Goal: Task Accomplishment & Management: Manage account settings

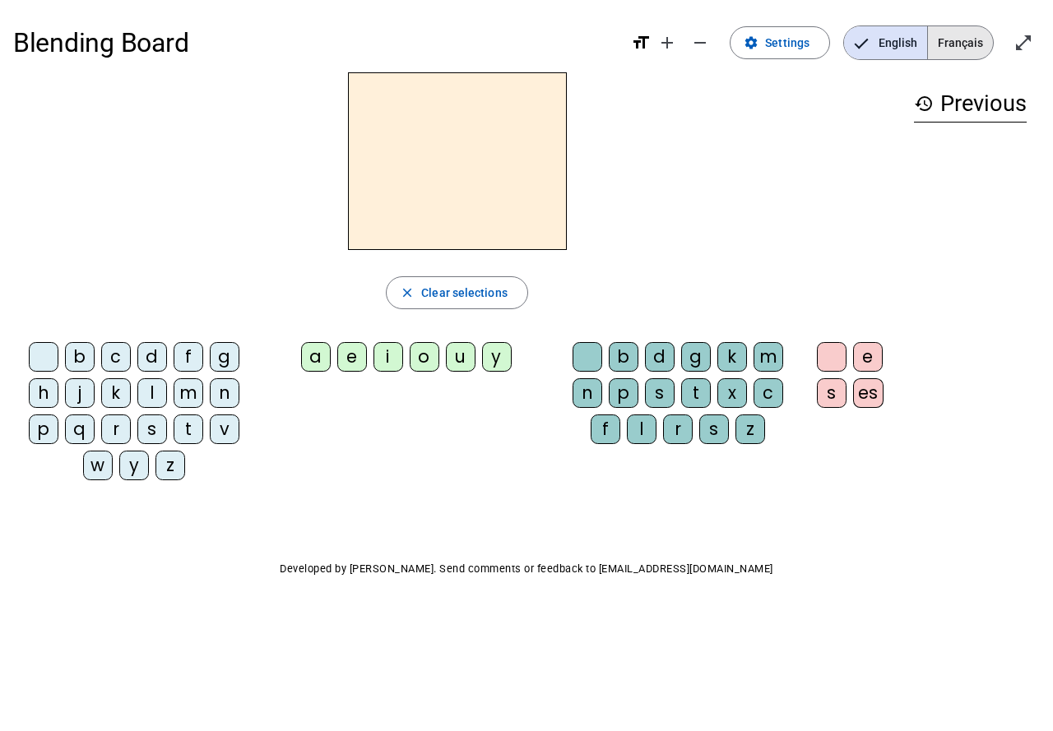
click at [958, 44] on span "Français" at bounding box center [960, 42] width 65 height 33
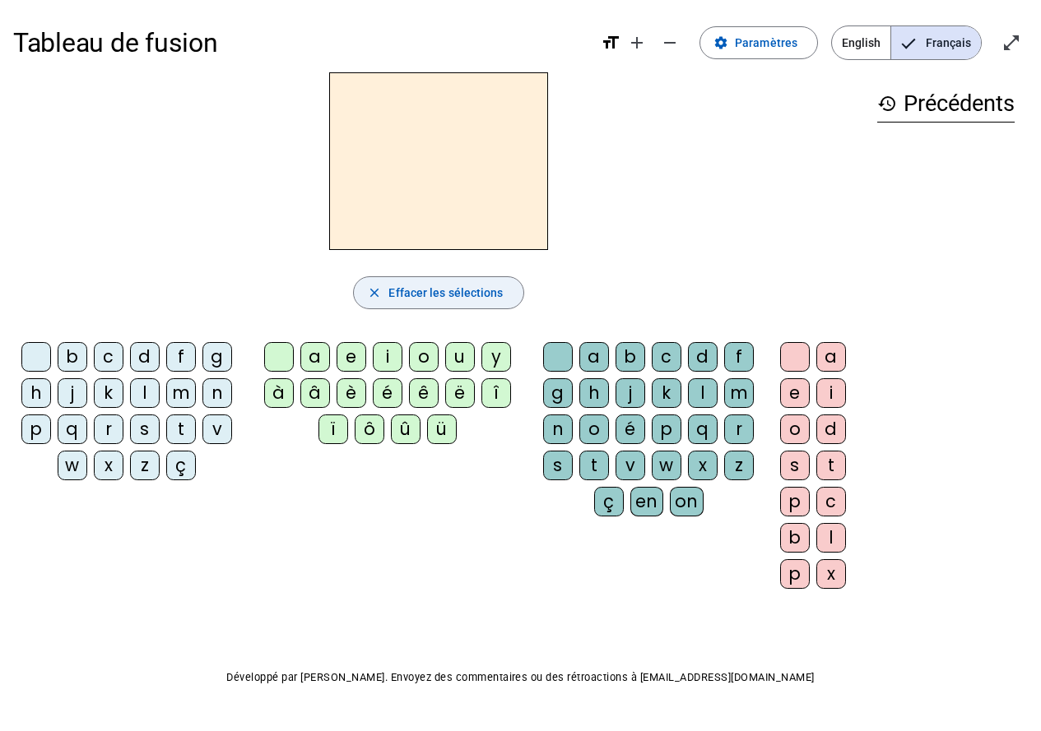
click at [439, 302] on span "Effacer les sélections" at bounding box center [445, 293] width 114 height 20
click at [775, 47] on span "Paramètres" at bounding box center [766, 43] width 63 height 20
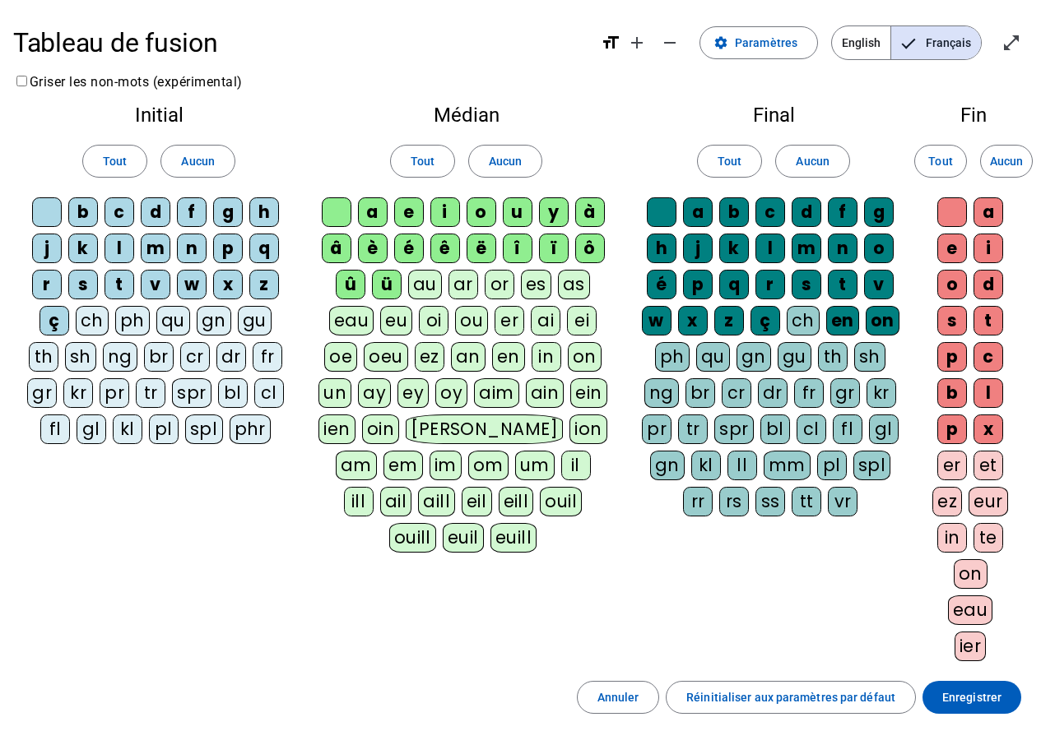
click at [81, 213] on div "b" at bounding box center [83, 212] width 30 height 30
click at [57, 213] on div at bounding box center [47, 212] width 30 height 30
click at [126, 216] on div "c" at bounding box center [119, 212] width 30 height 30
drag, startPoint x: 189, startPoint y: 207, endPoint x: 222, endPoint y: 208, distance: 32.9
click at [189, 207] on div "f" at bounding box center [192, 212] width 30 height 30
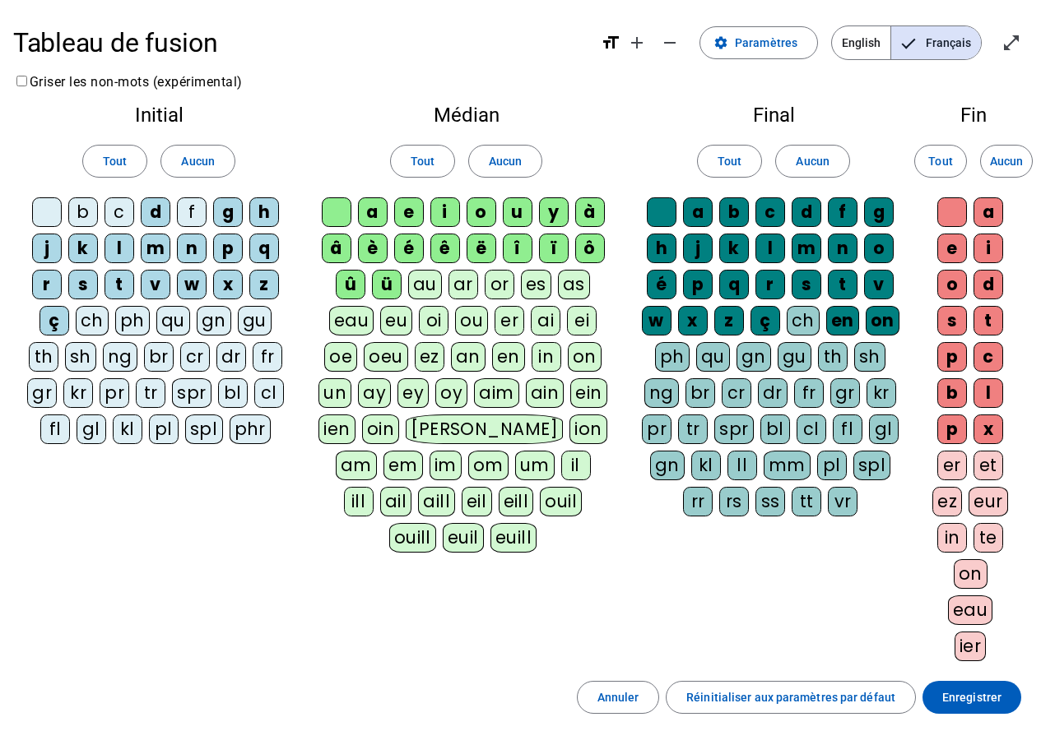
drag, startPoint x: 225, startPoint y: 208, endPoint x: 253, endPoint y: 207, distance: 28.0
click at [226, 208] on div "g" at bounding box center [228, 212] width 30 height 30
click at [258, 207] on div "h" at bounding box center [264, 212] width 30 height 30
click at [84, 248] on div "k" at bounding box center [83, 249] width 30 height 30
click at [193, 248] on div "n" at bounding box center [192, 249] width 30 height 30
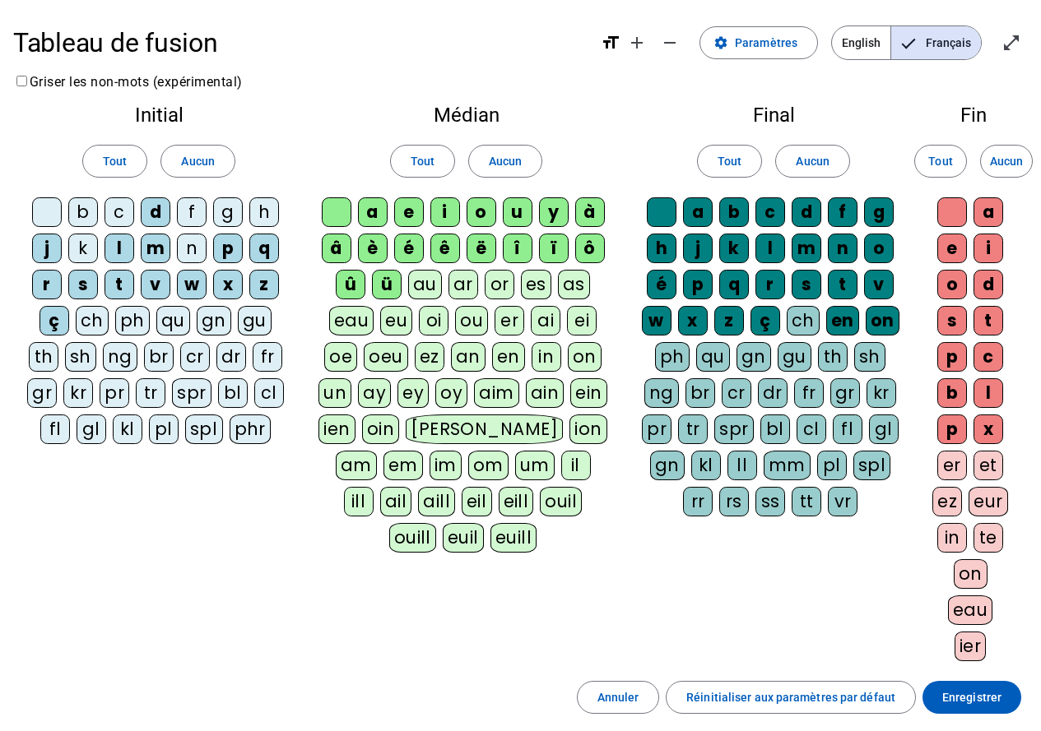
drag, startPoint x: 222, startPoint y: 249, endPoint x: 231, endPoint y: 249, distance: 9.1
click at [223, 249] on div "p" at bounding box center [228, 249] width 30 height 30
click at [259, 248] on div "q" at bounding box center [264, 249] width 30 height 30
click at [261, 289] on div "z" at bounding box center [264, 285] width 30 height 30
click at [234, 287] on div "x" at bounding box center [228, 285] width 30 height 30
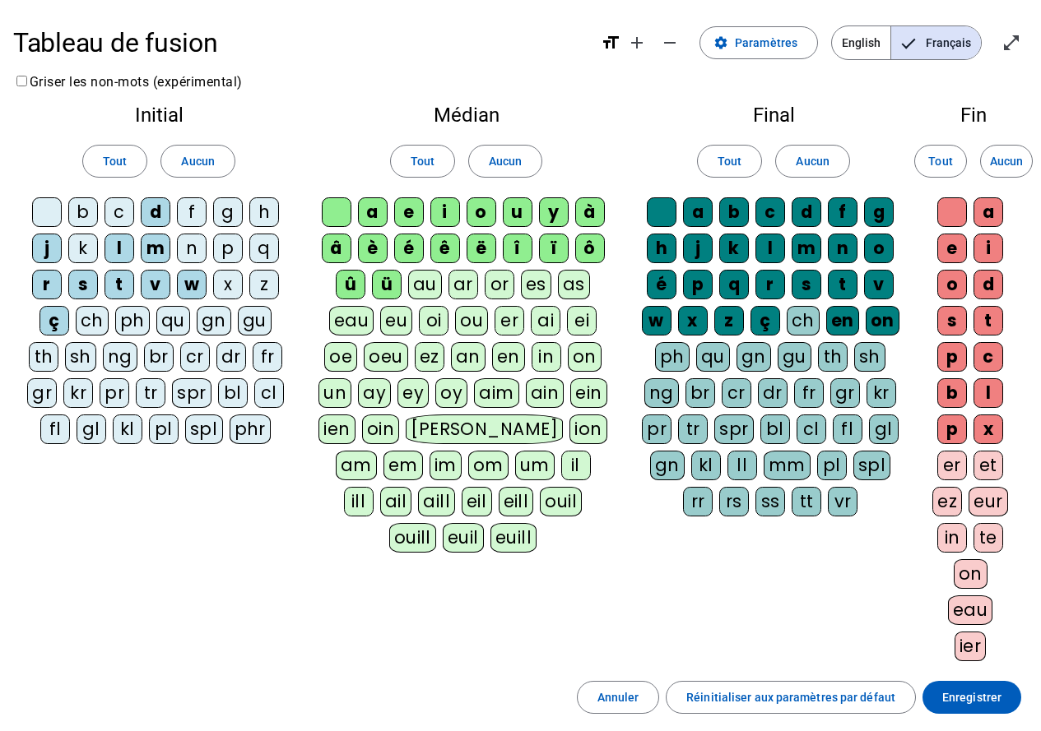
click at [198, 287] on div "w" at bounding box center [192, 285] width 30 height 30
click at [163, 284] on div "v" at bounding box center [156, 285] width 30 height 30
click at [40, 294] on div "r" at bounding box center [47, 285] width 30 height 30
click at [53, 321] on div "ç" at bounding box center [54, 321] width 30 height 30
click at [332, 216] on div at bounding box center [337, 212] width 30 height 30
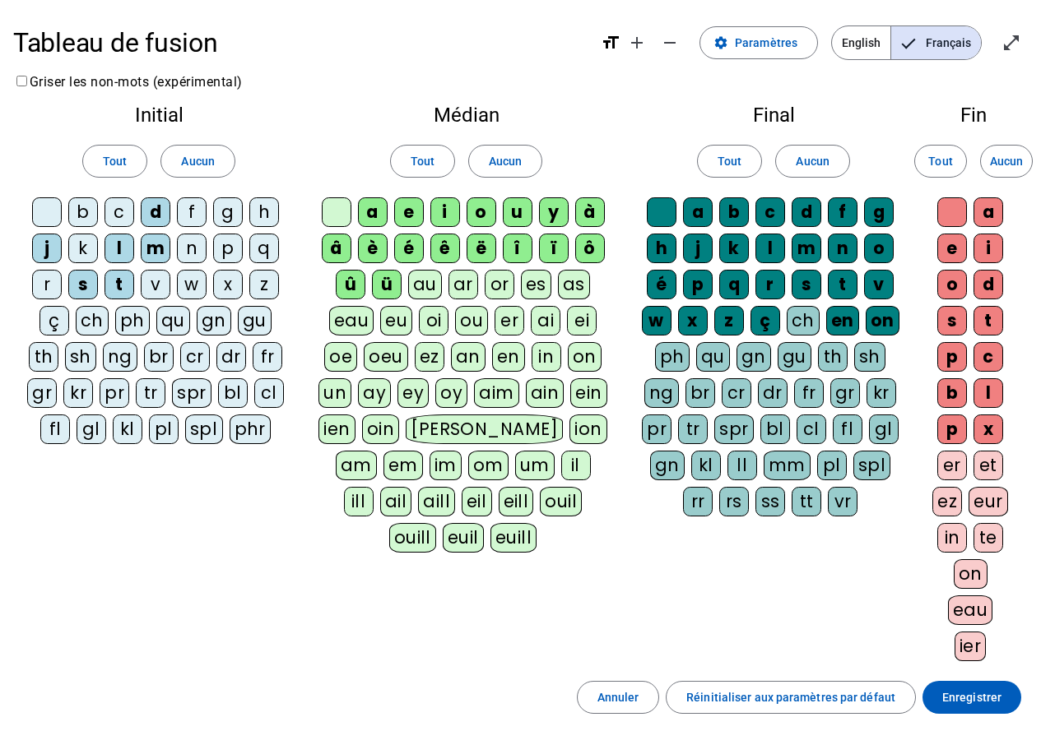
click at [334, 217] on div at bounding box center [337, 212] width 30 height 30
click at [335, 217] on div at bounding box center [337, 212] width 30 height 30
click at [478, 216] on div "o" at bounding box center [482, 212] width 30 height 30
click at [547, 214] on div "y" at bounding box center [554, 212] width 30 height 30
click at [588, 216] on div "à" at bounding box center [590, 212] width 30 height 30
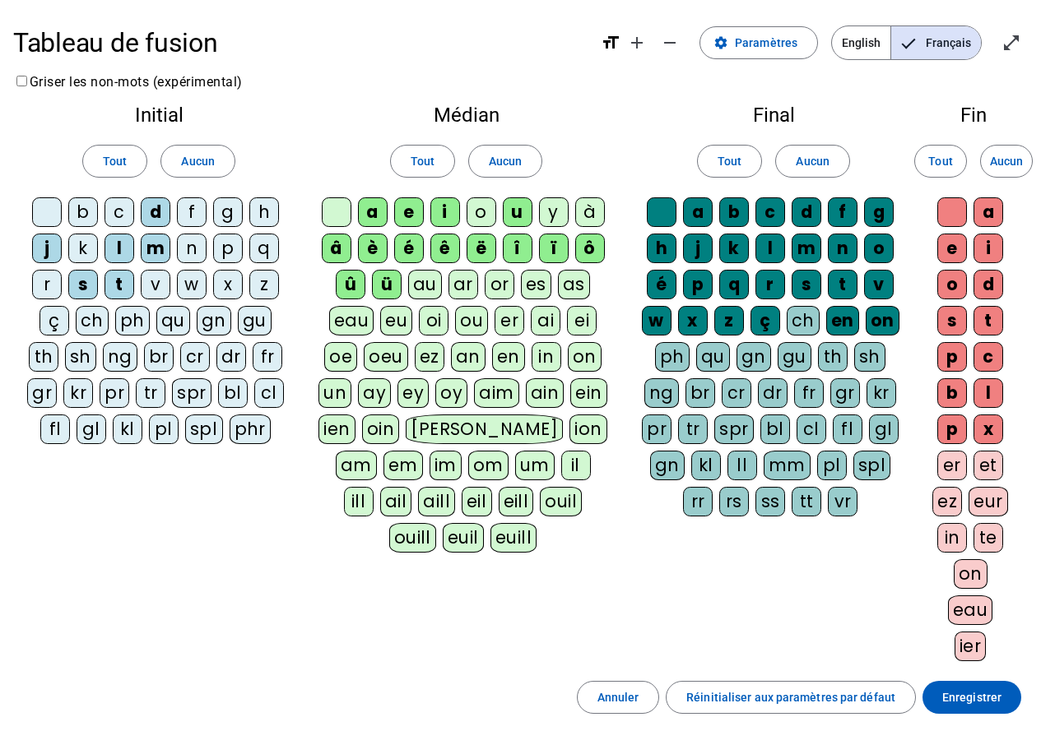
click at [581, 247] on div "ô" at bounding box center [590, 249] width 30 height 30
drag, startPoint x: 556, startPoint y: 248, endPoint x: 530, endPoint y: 251, distance: 26.5
click at [554, 248] on div "ï" at bounding box center [554, 249] width 30 height 30
click at [520, 249] on div "î" at bounding box center [518, 249] width 30 height 30
click at [493, 250] on div "ë" at bounding box center [482, 249] width 30 height 30
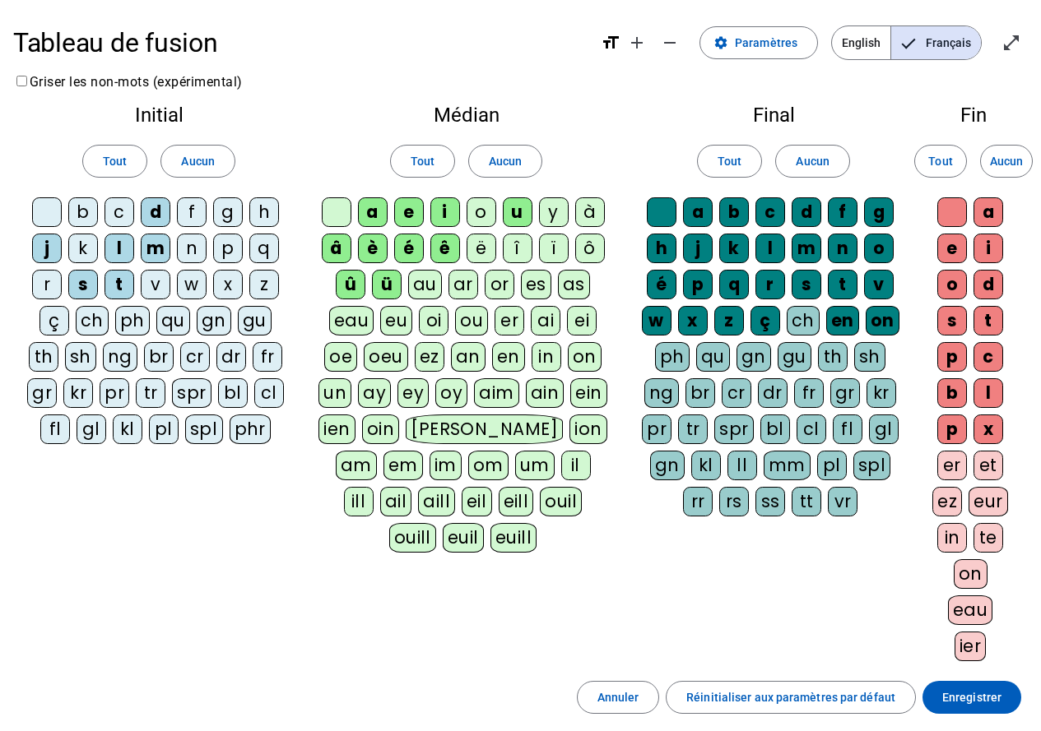
click at [457, 246] on div "ê" at bounding box center [445, 249] width 30 height 30
click at [412, 246] on div "é" at bounding box center [409, 249] width 30 height 30
click at [386, 248] on div "è" at bounding box center [373, 249] width 30 height 30
click at [335, 249] on div "â" at bounding box center [337, 249] width 30 height 30
click at [354, 270] on div "û" at bounding box center [351, 285] width 30 height 30
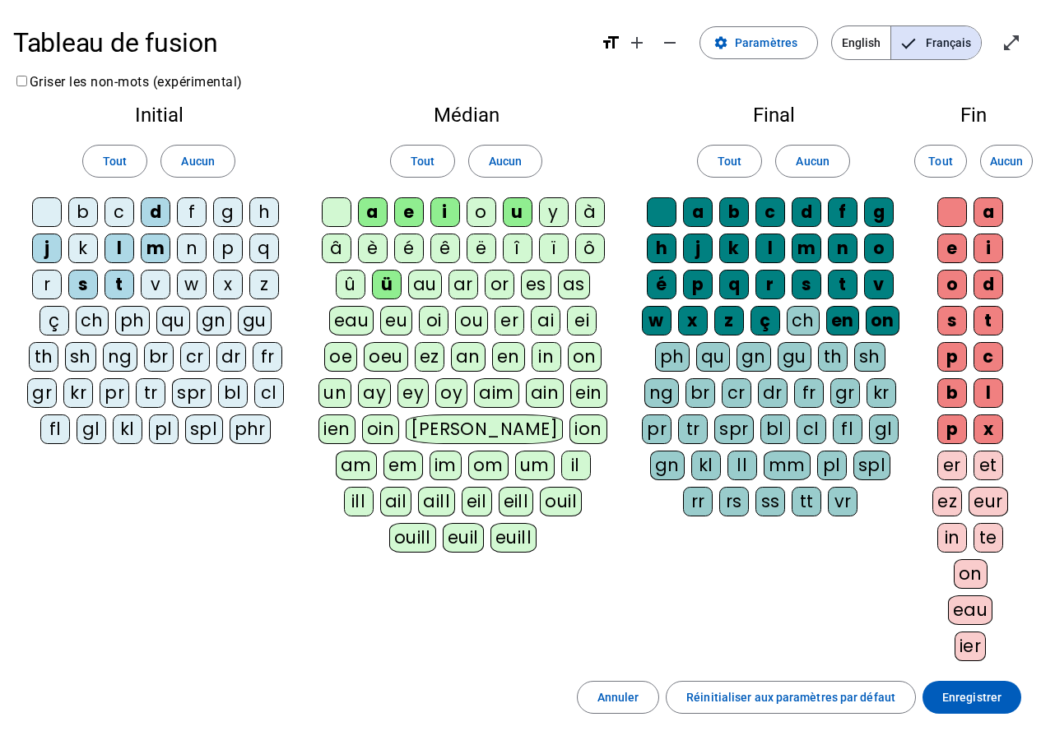
click at [381, 278] on div "ü" at bounding box center [387, 285] width 30 height 30
click at [1026, 169] on span at bounding box center [1006, 161] width 51 height 39
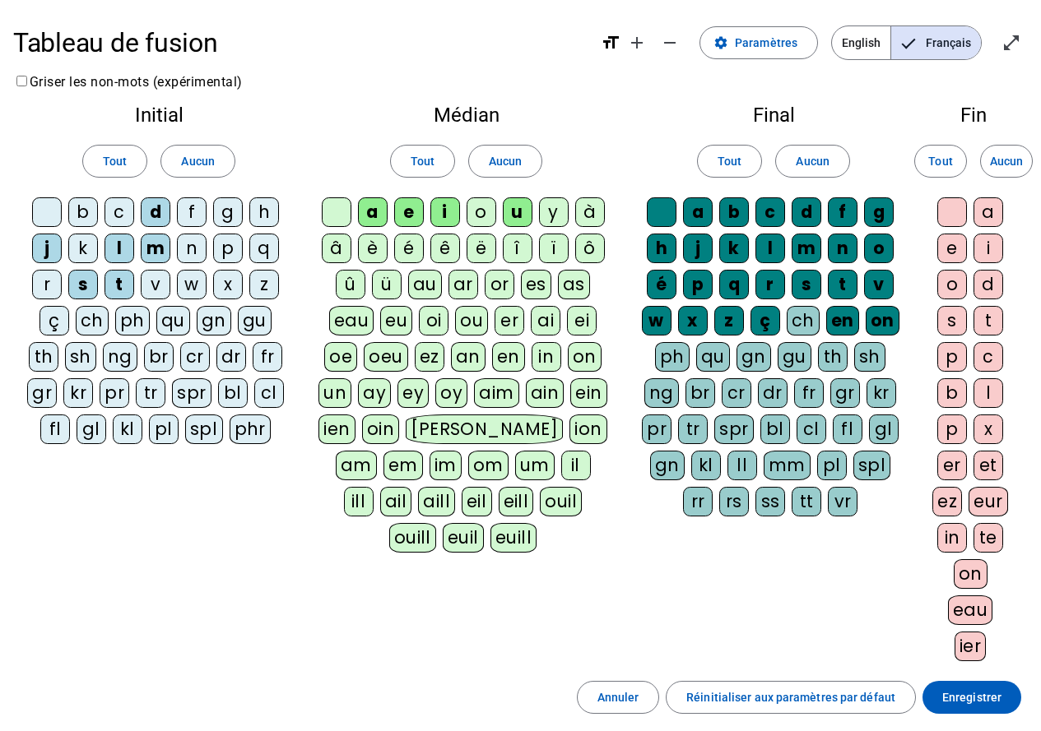
drag, startPoint x: 736, startPoint y: 206, endPoint x: 723, endPoint y: 213, distance: 15.1
click at [736, 207] on div "b" at bounding box center [734, 212] width 30 height 30
drag, startPoint x: 766, startPoint y: 211, endPoint x: 782, endPoint y: 211, distance: 16.5
click at [774, 211] on div "c" at bounding box center [770, 212] width 30 height 30
click at [802, 215] on div "d" at bounding box center [807, 212] width 30 height 30
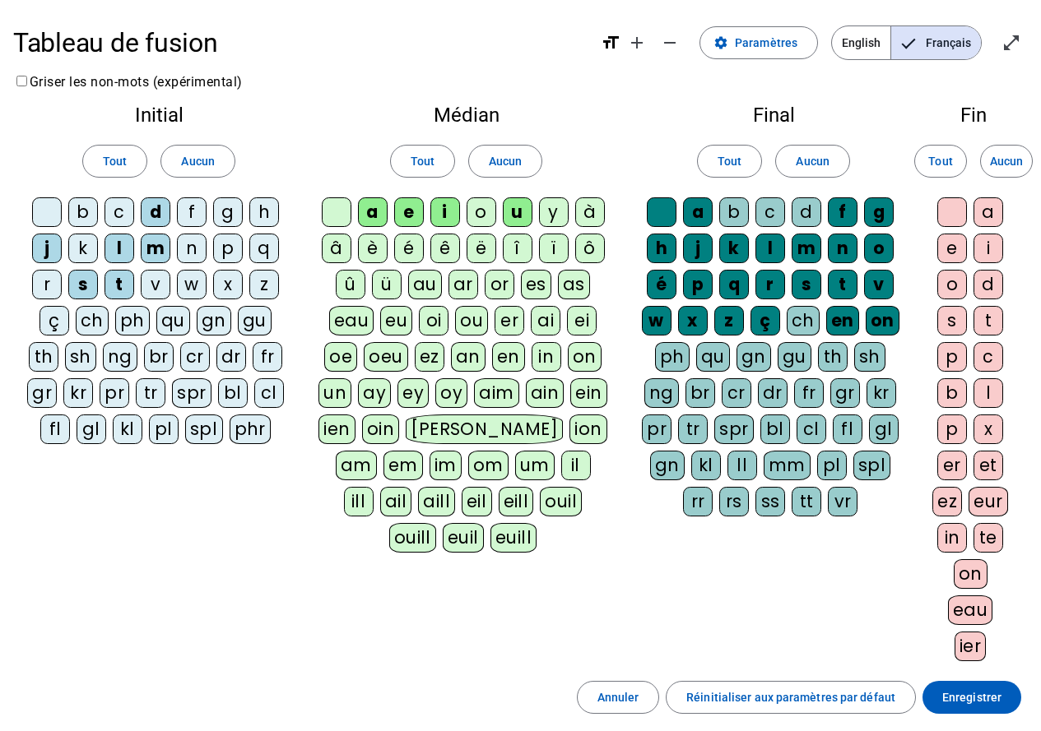
click at [803, 215] on div "d" at bounding box center [807, 212] width 30 height 30
click at [844, 219] on div "f" at bounding box center [843, 212] width 30 height 30
click at [875, 220] on div "g" at bounding box center [879, 212] width 30 height 30
click at [878, 249] on div "o" at bounding box center [879, 249] width 30 height 30
click at [845, 250] on div "n" at bounding box center [843, 249] width 30 height 30
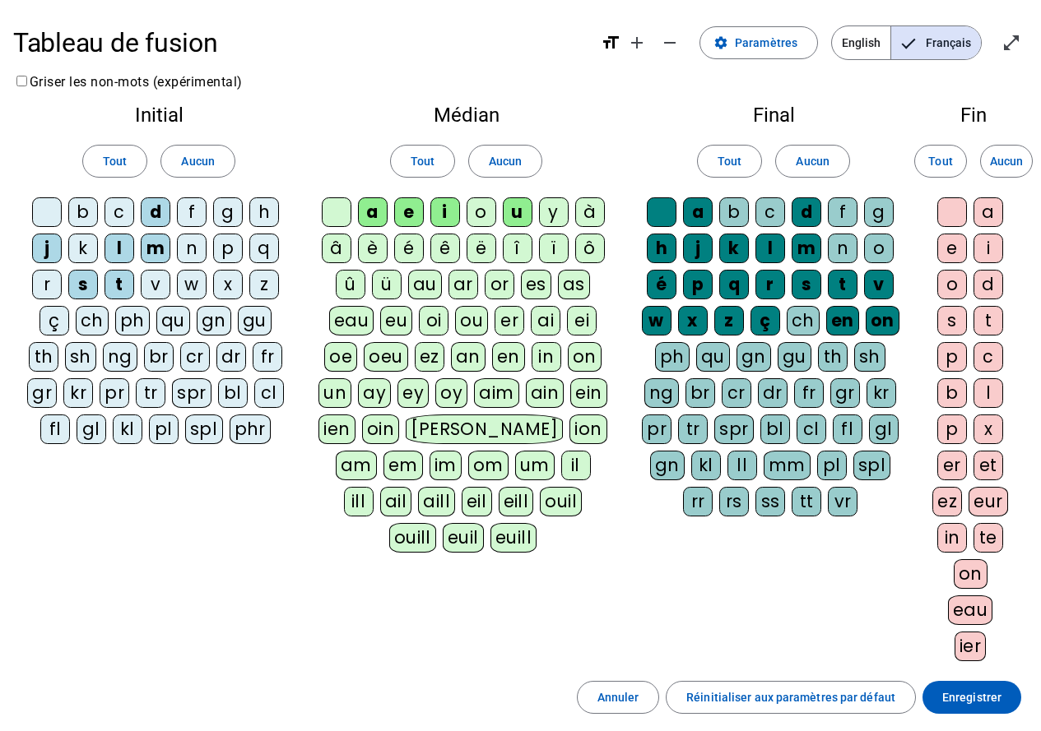
click at [734, 255] on div "k" at bounding box center [734, 249] width 30 height 30
click at [689, 254] on div "j" at bounding box center [698, 249] width 30 height 30
click at [653, 257] on div "h" at bounding box center [662, 249] width 30 height 30
click at [657, 289] on div "é" at bounding box center [662, 285] width 30 height 30
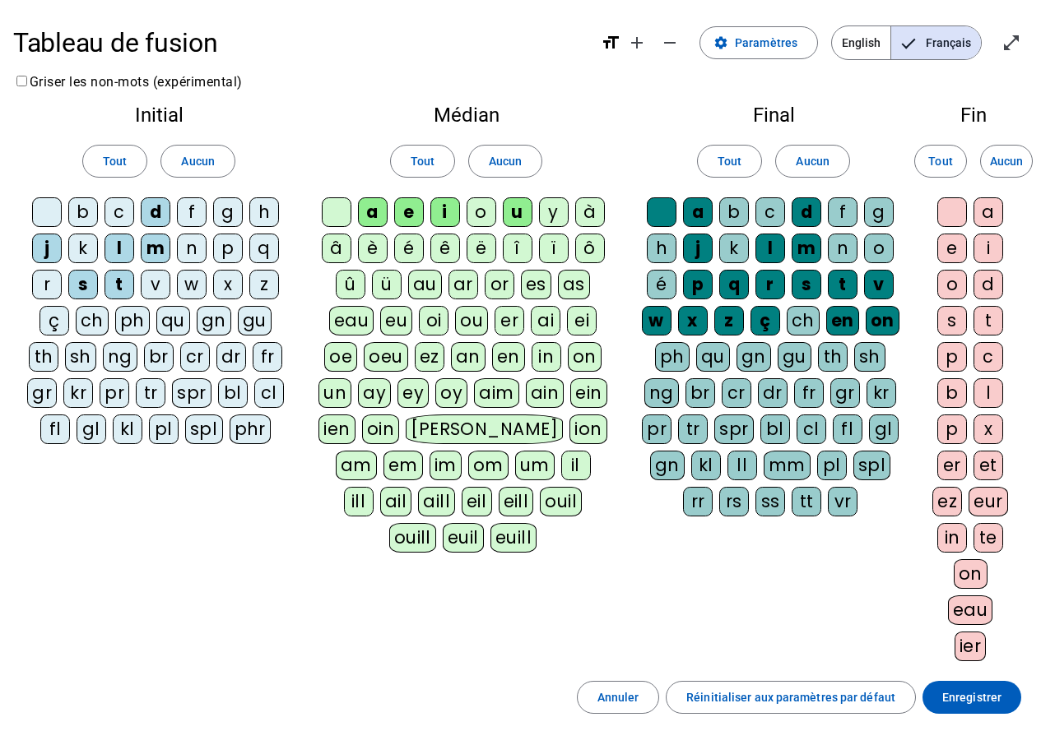
click at [705, 291] on div "p" at bounding box center [698, 285] width 30 height 30
click at [737, 291] on div "q" at bounding box center [734, 285] width 30 height 30
click at [775, 287] on div "r" at bounding box center [770, 285] width 30 height 30
click at [897, 288] on letter-bubble "v" at bounding box center [882, 288] width 36 height 36
drag, startPoint x: 880, startPoint y: 318, endPoint x: 859, endPoint y: 324, distance: 22.4
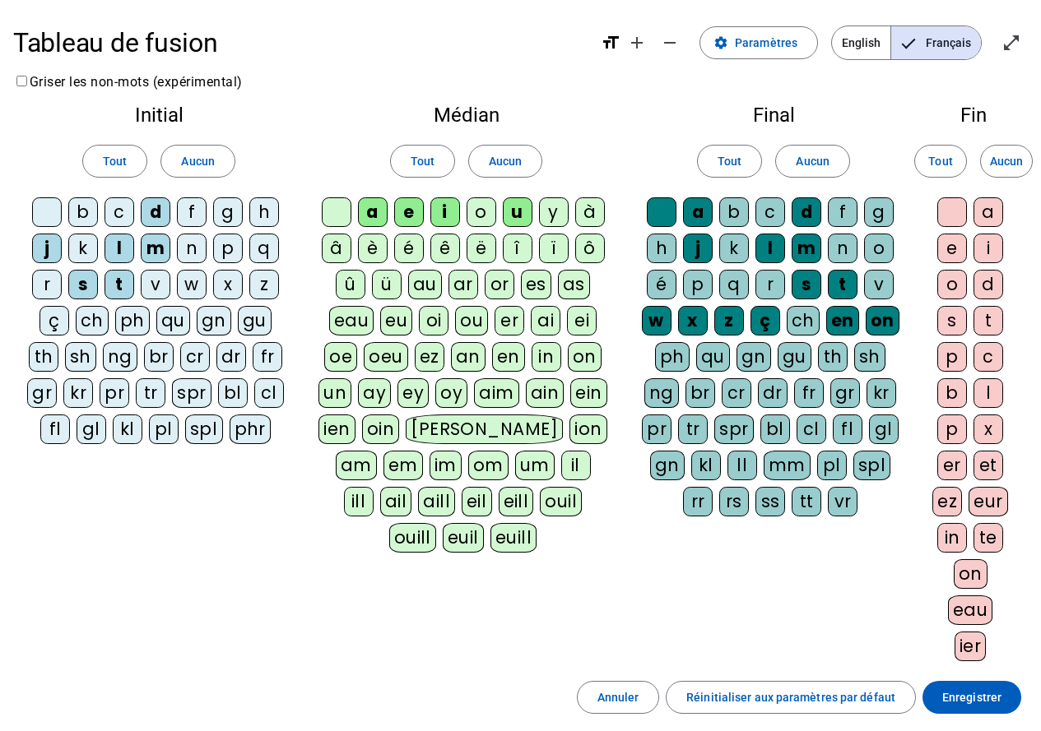
click at [880, 318] on div "on" at bounding box center [883, 321] width 34 height 30
click at [842, 324] on div "en" at bounding box center [842, 321] width 33 height 30
click at [754, 320] on div "ç" at bounding box center [765, 321] width 30 height 30
click at [730, 320] on div "z" at bounding box center [729, 321] width 30 height 30
click at [685, 320] on div "x" at bounding box center [693, 321] width 30 height 30
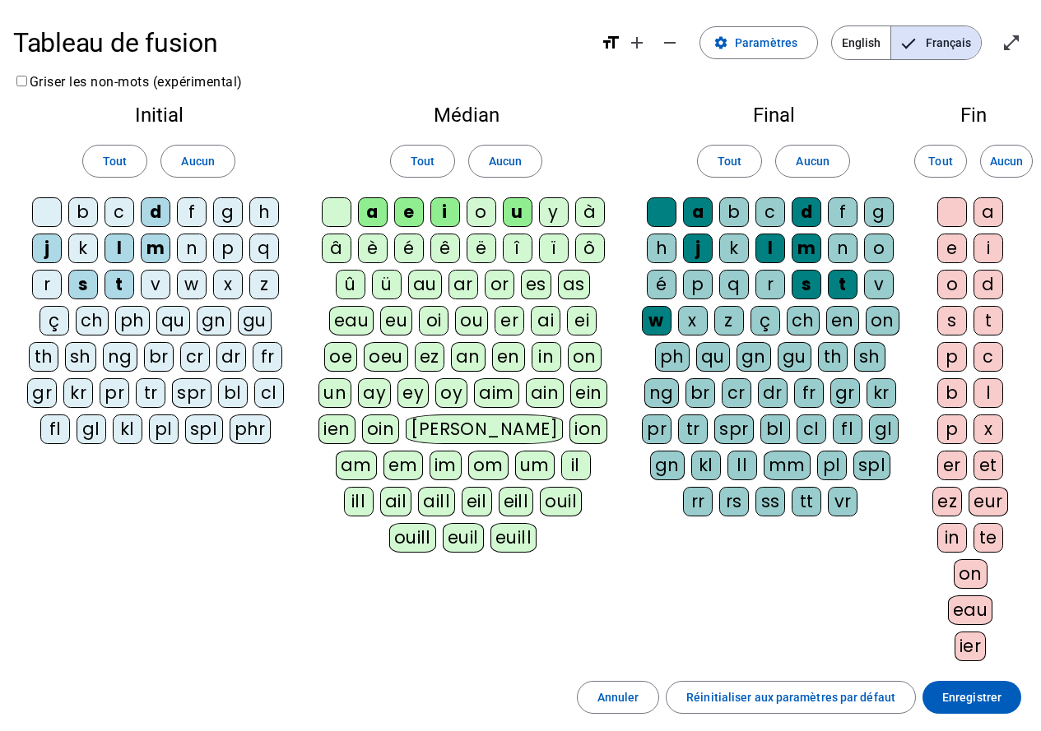
click at [650, 319] on div "w" at bounding box center [657, 321] width 30 height 30
click at [698, 209] on div "a" at bounding box center [698, 212] width 30 height 30
click at [950, 699] on span "Enregistrer" at bounding box center [971, 698] width 59 height 20
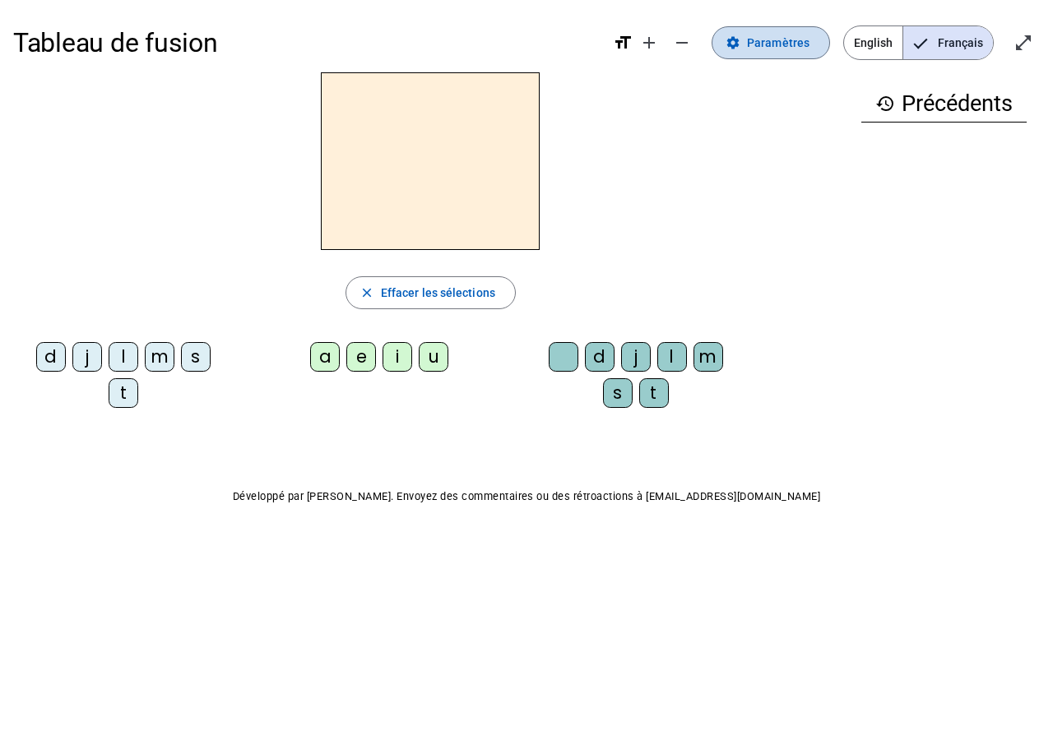
click at [799, 53] on span at bounding box center [771, 42] width 117 height 39
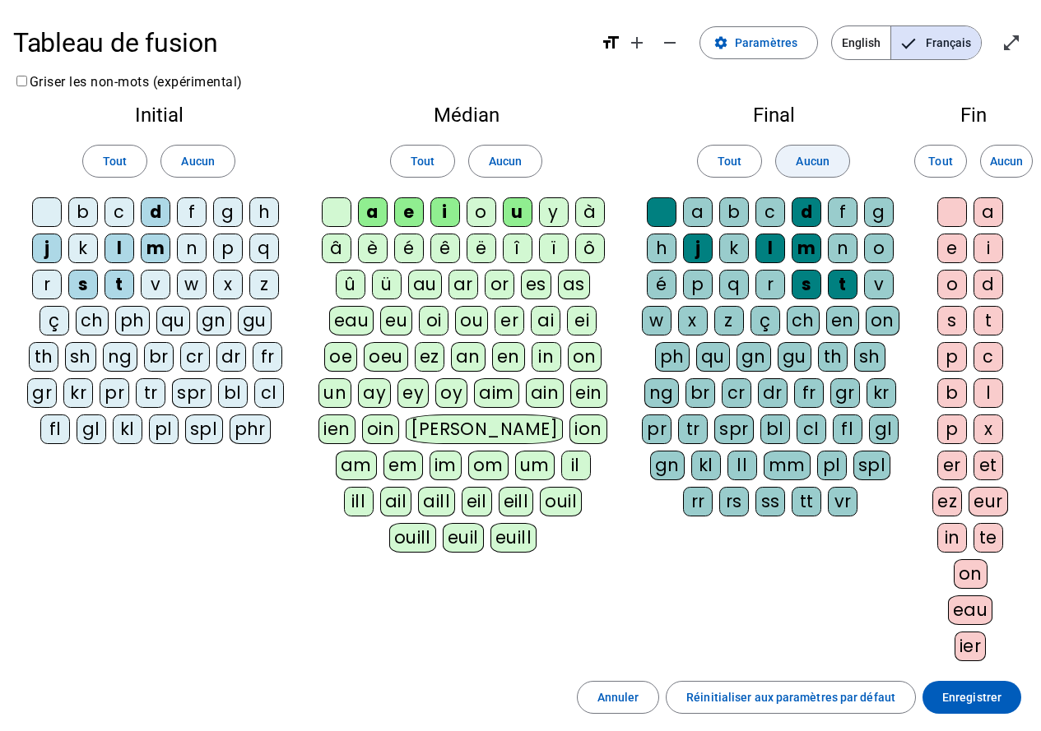
click at [828, 160] on span "Aucun" at bounding box center [812, 161] width 33 height 20
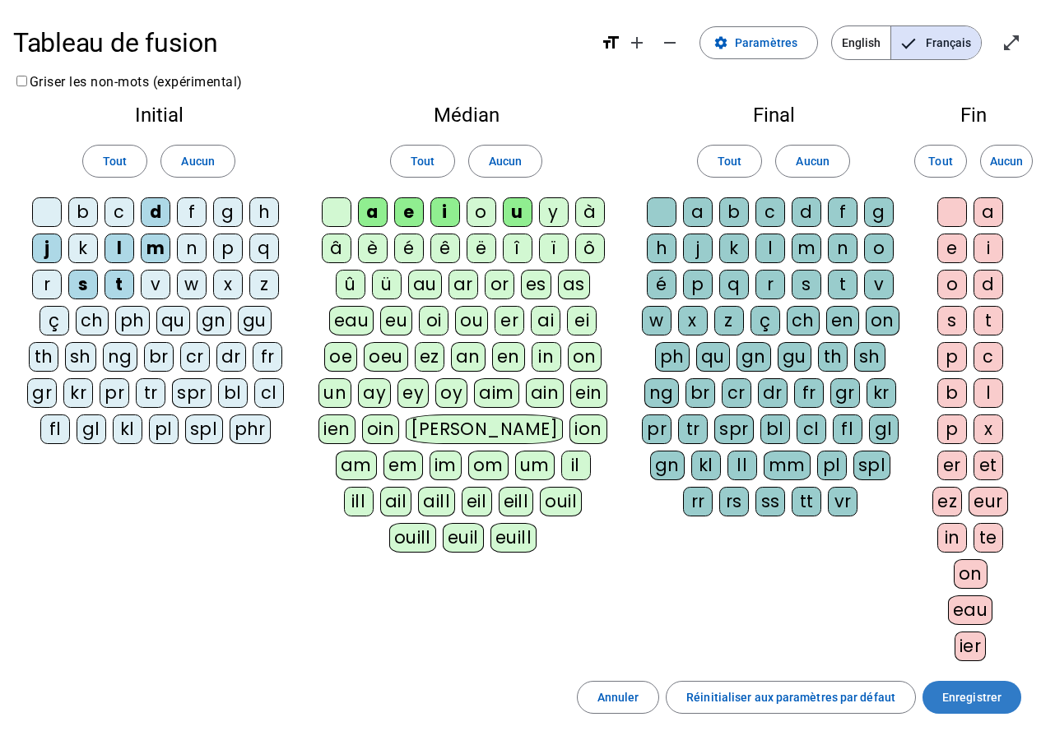
click at [981, 692] on span "Enregistrer" at bounding box center [971, 698] width 59 height 20
